Goal: Task Accomplishment & Management: Complete application form

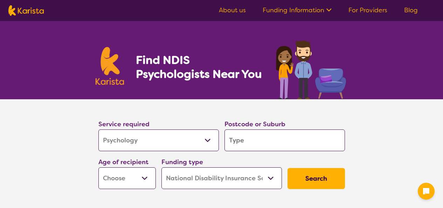
select select "Psychology"
select select "NDIS"
select select "Psychology"
select select "NDIS"
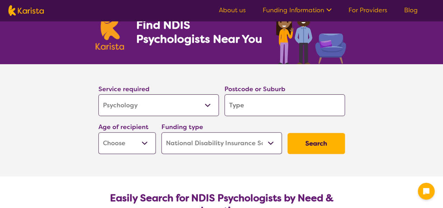
click at [255, 109] on input "search" at bounding box center [285, 105] width 120 height 22
type input "3"
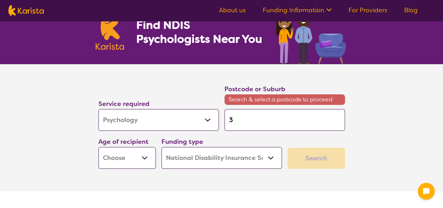
type input "30"
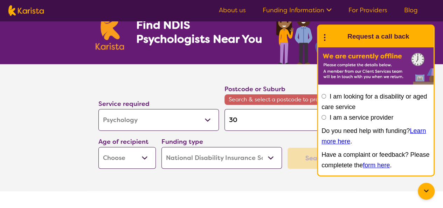
type input "307"
type input "3073"
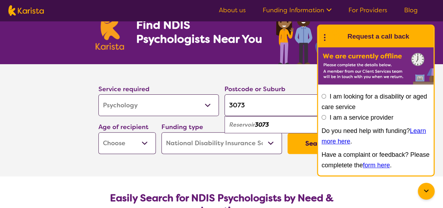
type input "3073"
click at [275, 172] on section "Service required Allied Health Assistant Assessment ([MEDICAL_DATA] or [MEDICAL…" at bounding box center [222, 120] width 280 height 112
click at [149, 143] on select "Early Childhood - 0 to 9 Child - 10 to 11 Adolescent - 12 to 17 Adult - 18 to 6…" at bounding box center [126, 143] width 57 height 22
select select "AS"
click at [98, 132] on select "Early Childhood - 0 to 9 Child - 10 to 11 Adolescent - 12 to 17 Adult - 18 to 6…" at bounding box center [126, 143] width 57 height 22
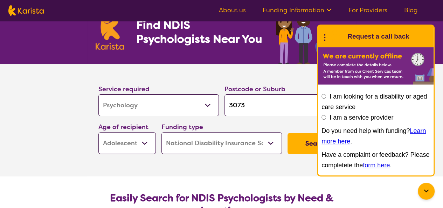
select select "AS"
click at [220, 159] on section "Service required Allied Health Assistant Assessment ([MEDICAL_DATA] or [MEDICAL…" at bounding box center [222, 120] width 280 height 112
click at [304, 147] on button "Search" at bounding box center [316, 143] width 57 height 21
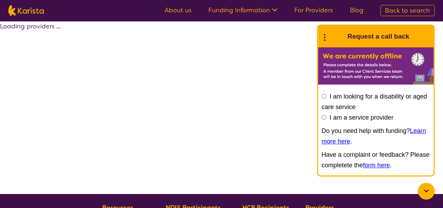
select select "by_score"
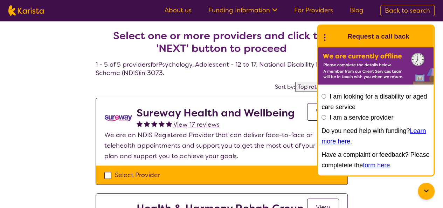
click at [325, 36] on icon at bounding box center [324, 36] width 9 height 11
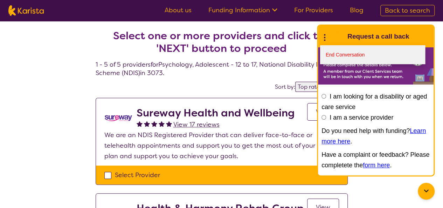
click at [334, 57] on link "End Conversation" at bounding box center [372, 54] width 105 height 19
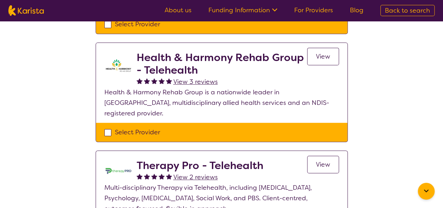
scroll to position [140, 0]
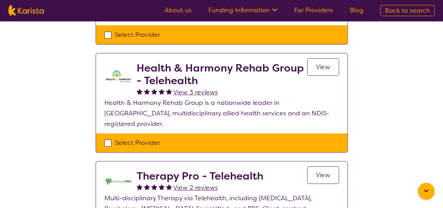
click at [318, 64] on span "View" at bounding box center [323, 67] width 14 height 8
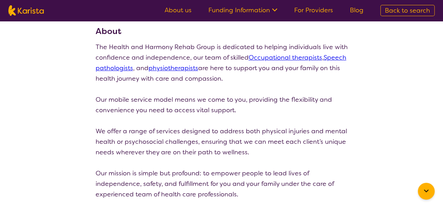
scroll to position [35, 0]
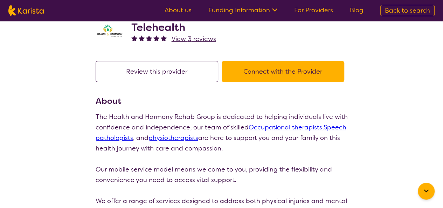
click at [272, 70] on button "Connect with the Provider" at bounding box center [283, 71] width 123 height 21
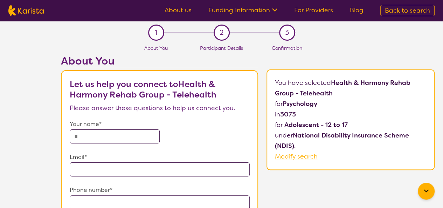
click at [130, 142] on input "text" at bounding box center [115, 136] width 90 height 14
type input "*****"
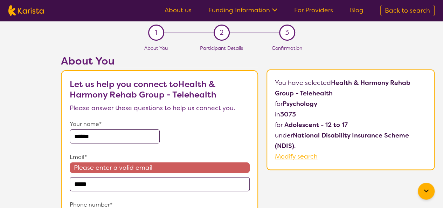
type input "**********"
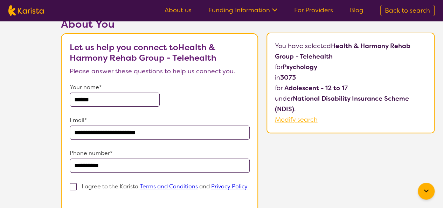
scroll to position [105, 0]
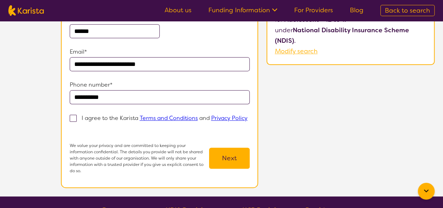
click at [68, 116] on section "**********" at bounding box center [159, 76] width 197 height 223
click at [74, 115] on span at bounding box center [73, 118] width 7 height 7
click at [74, 126] on input "I agree to the Karista Terms and Conditions and Privacy Policy" at bounding box center [72, 128] width 5 height 5
checkbox input "true"
click at [236, 164] on button "Next" at bounding box center [229, 157] width 41 height 21
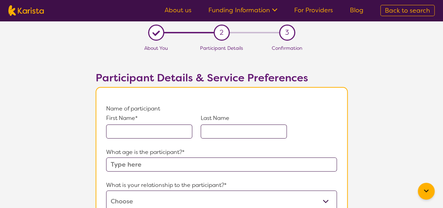
click at [180, 135] on input "text" at bounding box center [149, 131] width 86 height 14
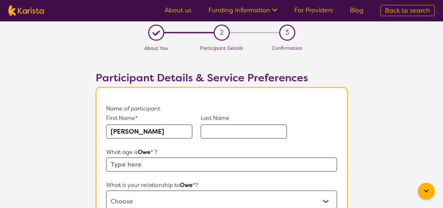
type input "[PERSON_NAME]"
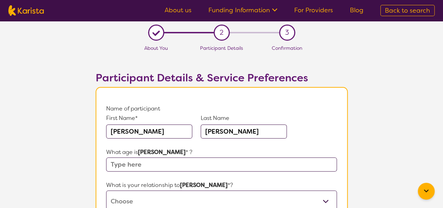
type input "[PERSON_NAME]"
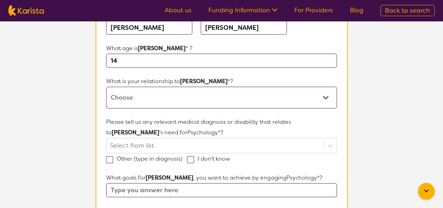
scroll to position [105, 0]
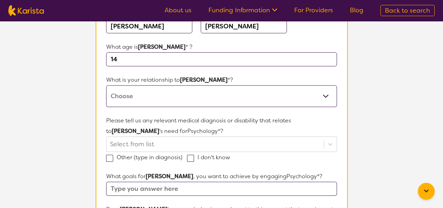
type input "14"
click at [178, 98] on select "This request is for myself I am their parent I am their child I am their spouse…" at bounding box center [221, 96] width 230 height 22
select select "I am their parent"
click at [106, 85] on select "This request is for myself I am their parent I am their child I am their spouse…" at bounding box center [221, 96] width 230 height 22
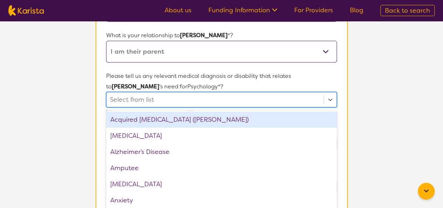
click at [166, 107] on div "option Acquired [MEDICAL_DATA] (ABI) focused, 1 of 75. 75 results available. Us…" at bounding box center [221, 99] width 230 height 15
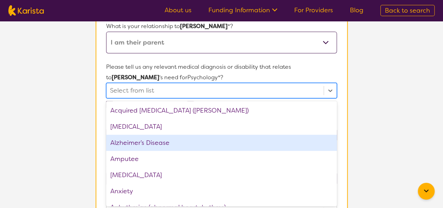
scroll to position [159, 0]
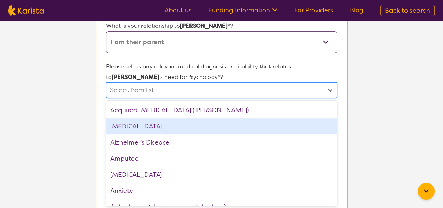
click at [174, 125] on div "[MEDICAL_DATA]" at bounding box center [221, 126] width 230 height 16
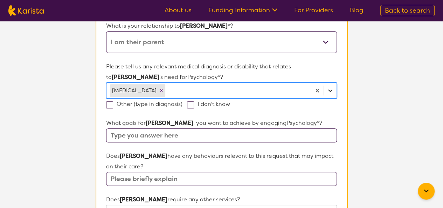
click at [331, 92] on icon at bounding box center [330, 90] width 7 height 7
type input "aut"
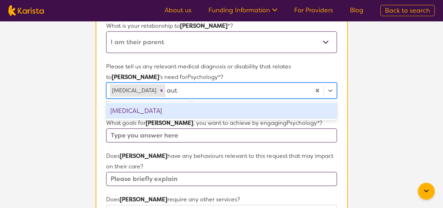
click at [188, 111] on div "[MEDICAL_DATA]" at bounding box center [221, 111] width 230 height 16
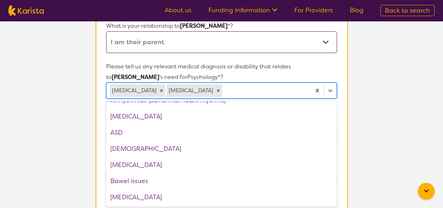
scroll to position [105, 0]
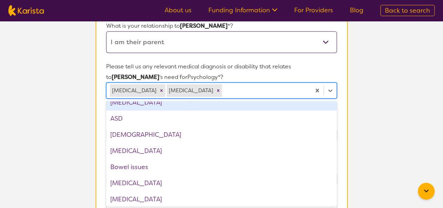
click at [239, 71] on p "Please tell us any relevant medical diagnosis or disability that relates to [PE…" at bounding box center [221, 71] width 230 height 21
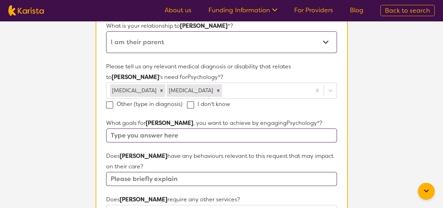
click at [225, 135] on input "text" at bounding box center [221, 135] width 230 height 14
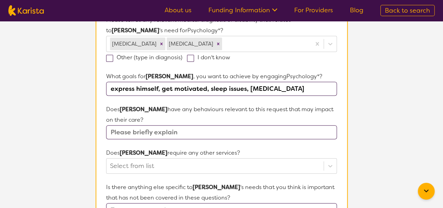
scroll to position [229, 0]
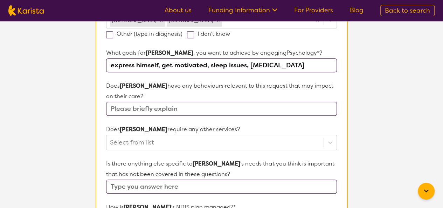
type input "express himself, get motivated, sleep issues, [MEDICAL_DATA]"
click at [205, 107] on input "text" at bounding box center [221, 109] width 230 height 14
type input "No"
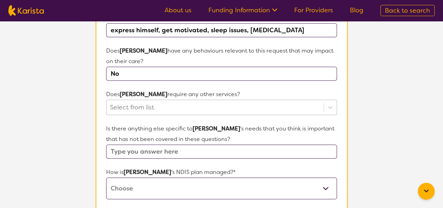
click at [193, 115] on div "Select from list" at bounding box center [221, 106] width 230 height 15
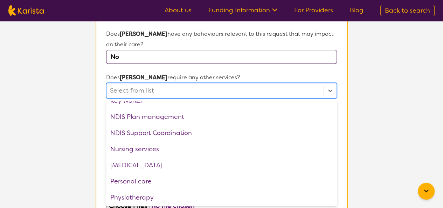
scroll to position [140, 0]
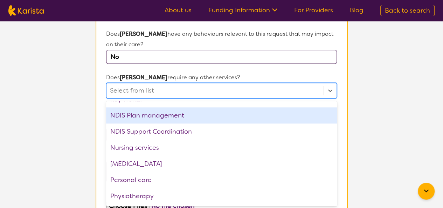
click at [207, 115] on div "NDIS Plan management" at bounding box center [221, 115] width 230 height 16
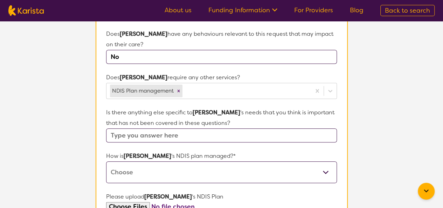
click at [60, 132] on section "L About You 2 Participant Details 3 Confirmation Participant Details & Service …" at bounding box center [221, 49] width 443 height 619
click at [123, 132] on input "text" at bounding box center [221, 135] width 230 height 14
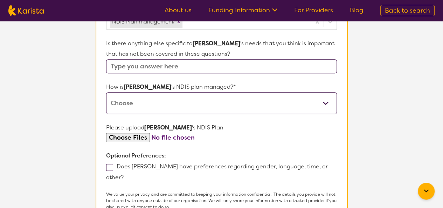
scroll to position [351, 0]
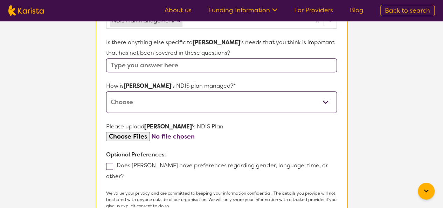
click at [159, 104] on select "Self-managed NDIS plan Managed by a registered plan management provider (not th…" at bounding box center [221, 102] width 230 height 22
select select "Plan Managed"
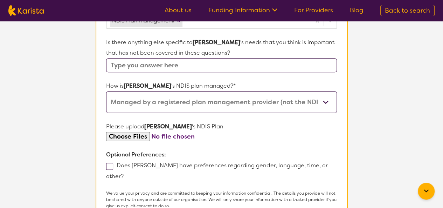
click at [106, 91] on select "Self-managed NDIS plan Managed by a registered plan management provider (not th…" at bounding box center [221, 102] width 230 height 22
click at [111, 167] on span at bounding box center [109, 166] width 7 height 7
click at [124, 173] on input "Does [PERSON_NAME] have preferences regarding gender, language, time, or other?" at bounding box center [126, 175] width 5 height 5
checkbox input "true"
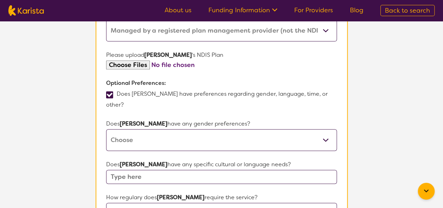
scroll to position [456, 0]
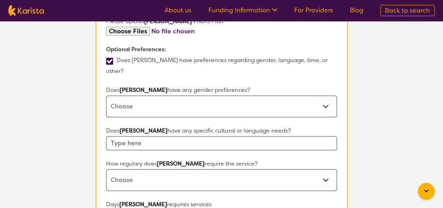
click at [121, 111] on form "Name of participant First Name* [PERSON_NAME] Last Name [PERSON_NAME] What age …" at bounding box center [221, 6] width 230 height 718
click at [125, 95] on select "[DEMOGRAPHIC_DATA] [DEMOGRAPHIC_DATA] Other No Preference" at bounding box center [221, 106] width 230 height 22
select select "[DEMOGRAPHIC_DATA]"
click at [106, 95] on select "[DEMOGRAPHIC_DATA] [DEMOGRAPHIC_DATA] Other No Preference" at bounding box center [221, 106] width 230 height 22
click at [126, 136] on input "text" at bounding box center [221, 143] width 230 height 14
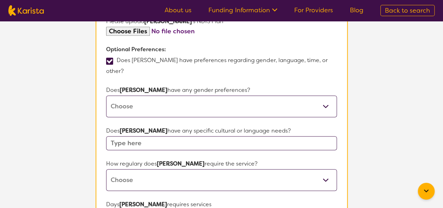
click at [129, 169] on select "Daily Twice a week Weekly Every fortnight Monthly Other" at bounding box center [221, 180] width 230 height 22
select select "Every fortnight"
click at [106, 169] on select "Daily Twice a week Weekly Every fortnight Monthly Other" at bounding box center [221, 180] width 230 height 22
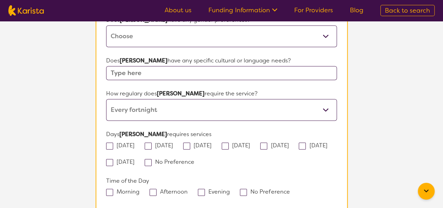
click at [152, 159] on span at bounding box center [148, 162] width 7 height 7
click at [195, 159] on input "No Preference" at bounding box center [196, 161] width 5 height 5
checkbox input "true"
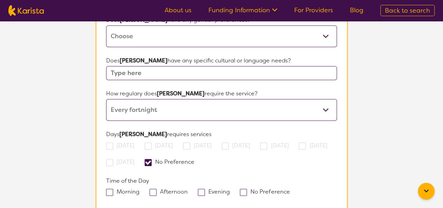
click at [240, 188] on span at bounding box center [243, 191] width 7 height 7
click at [290, 188] on input "No Preference" at bounding box center [292, 190] width 5 height 5
checkbox input "true"
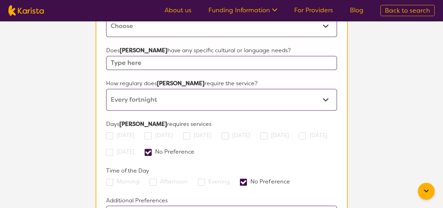
scroll to position [596, 0]
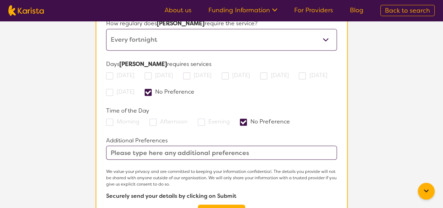
click at [160, 145] on input "text" at bounding box center [221, 152] width 230 height 14
type input "CAN'T UPLOAD THE PLAN"
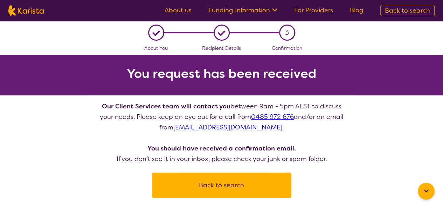
scroll to position [35, 0]
